Goal: Task Accomplishment & Management: Manage account settings

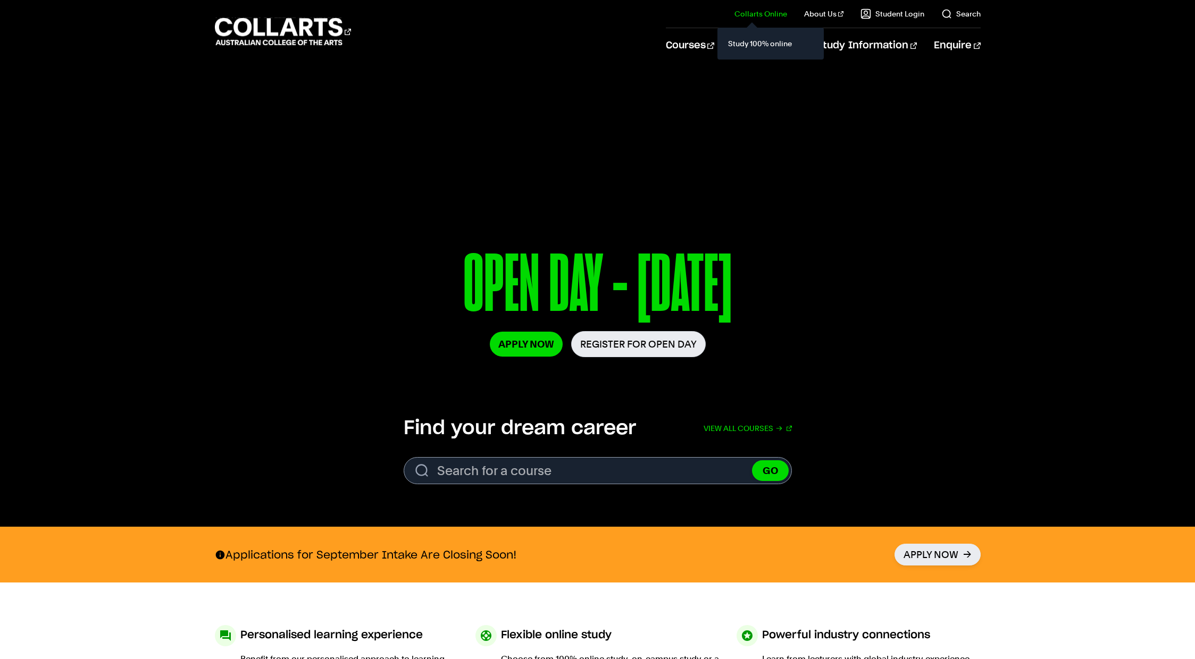
click at [776, 11] on link "Collarts Online" at bounding box center [760, 14] width 53 height 11
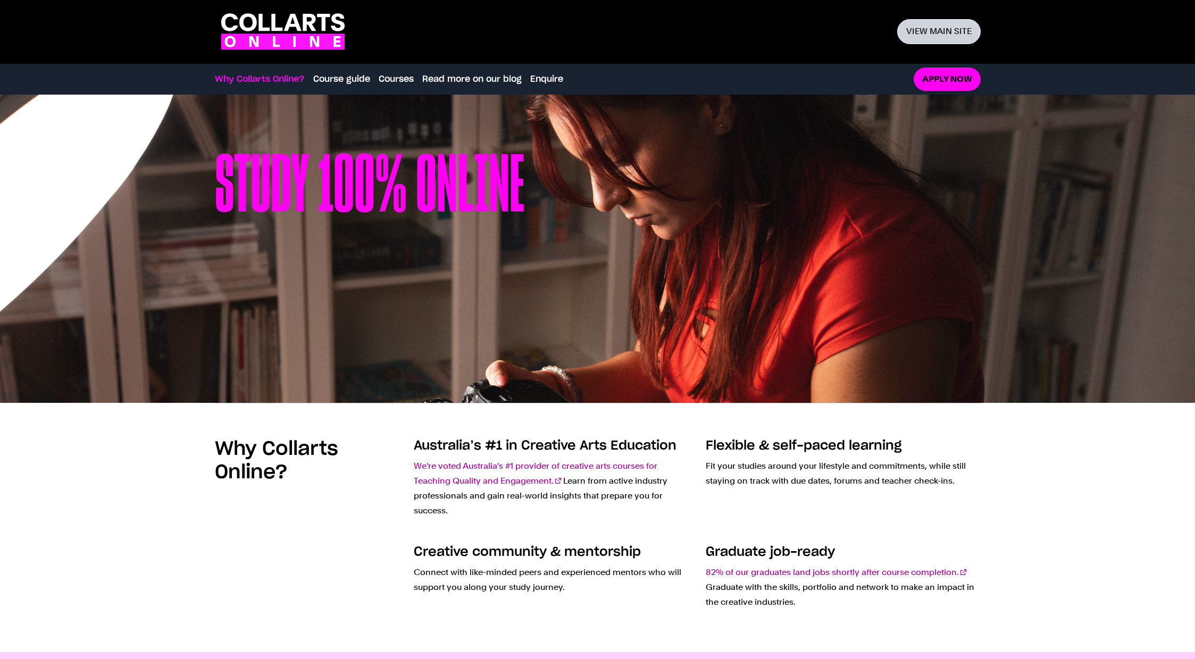
click at [926, 31] on link "View main site" at bounding box center [938, 31] width 83 height 25
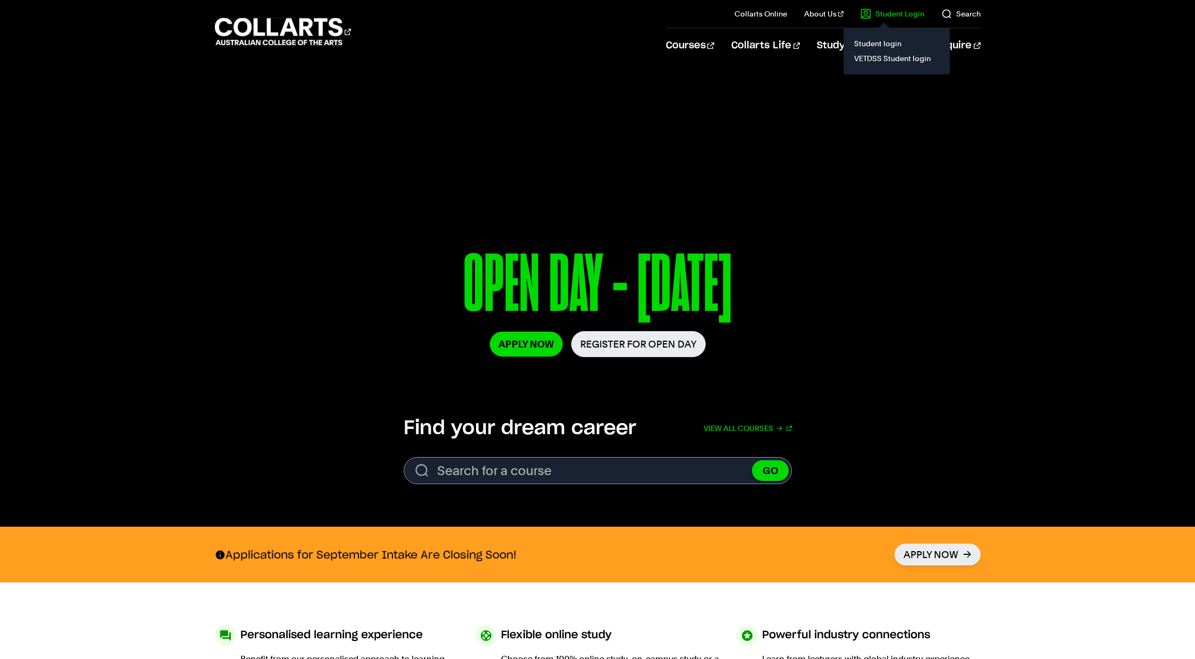
click at [893, 12] on link "Student Login" at bounding box center [892, 14] width 64 height 11
click at [877, 40] on link "Student login" at bounding box center [896, 43] width 89 height 15
